Goal: Information Seeking & Learning: Find specific fact

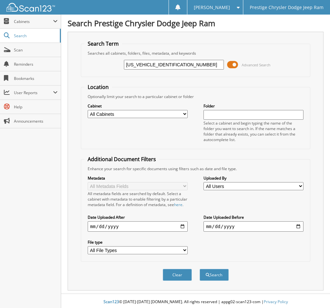
type input "[US_VEHICLE_IDENTIFICATION_NUMBER]"
click at [200, 269] on button "Search" at bounding box center [214, 275] width 29 height 12
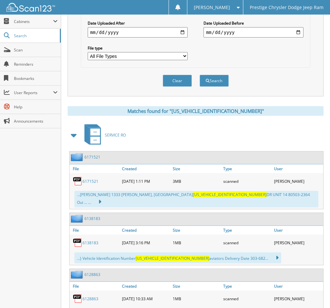
scroll to position [226, 0]
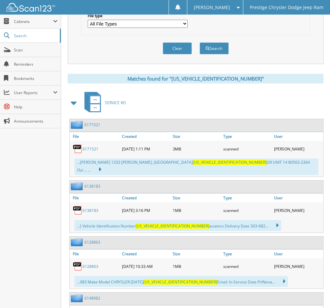
click at [91, 152] on link "6171521" at bounding box center [90, 148] width 16 height 5
click at [87, 209] on link "6138183" at bounding box center [90, 210] width 16 height 5
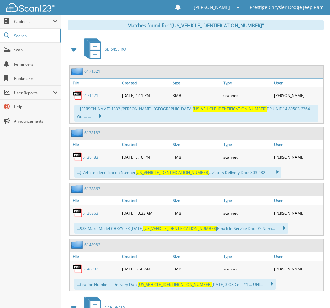
scroll to position [291, 0]
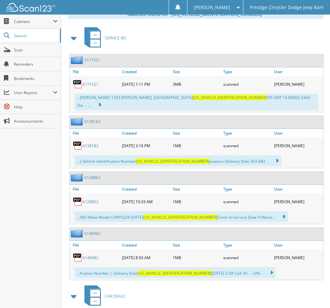
click at [91, 203] on link "6128863" at bounding box center [90, 201] width 16 height 5
